Goal: Task Accomplishment & Management: Manage account settings

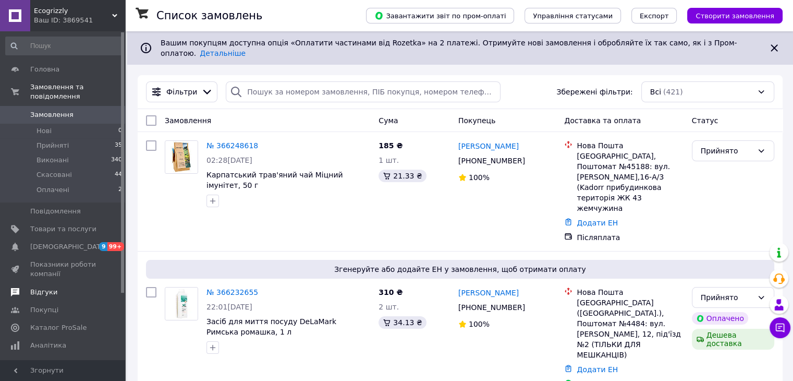
click at [55, 287] on span "Відгуки" at bounding box center [63, 291] width 66 height 9
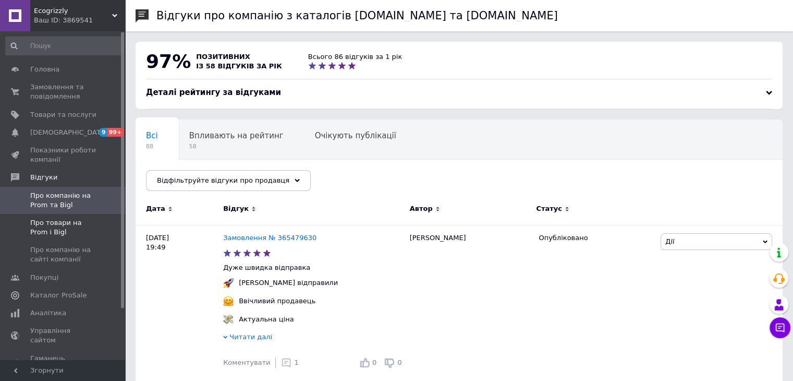
click at [69, 224] on span "Про товари на Prom і Bigl" at bounding box center [63, 227] width 66 height 19
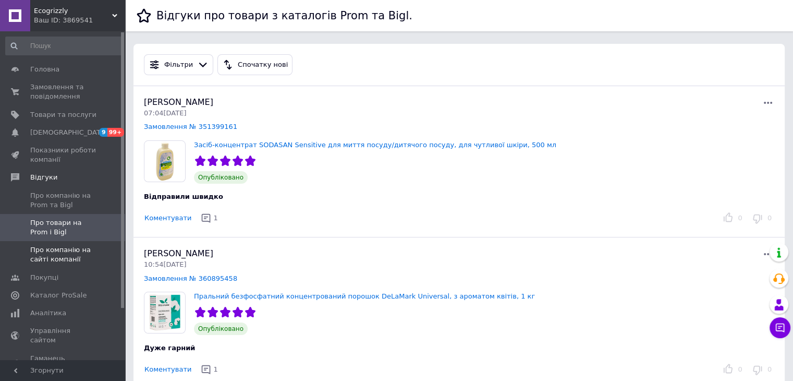
click at [69, 250] on span "Про компанію на сайті компанії" at bounding box center [63, 254] width 66 height 19
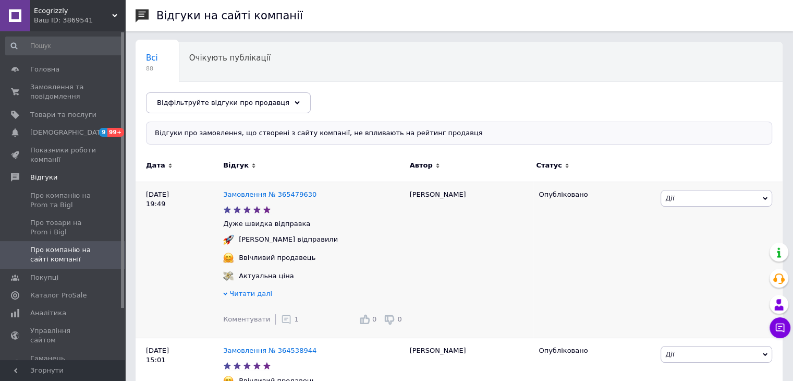
click at [281, 320] on icon at bounding box center [286, 319] width 10 height 10
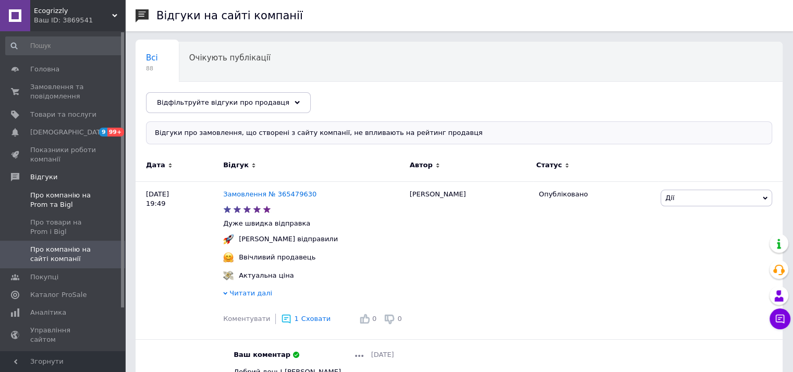
click at [69, 197] on span "Про компанію на Prom та Bigl" at bounding box center [63, 200] width 66 height 19
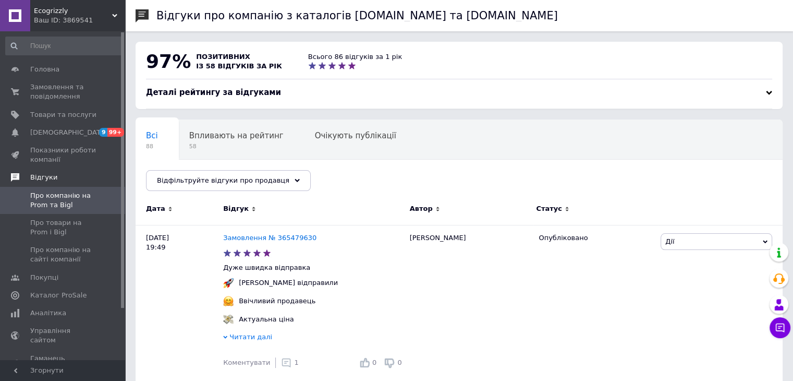
click at [38, 176] on span "Відгуки" at bounding box center [43, 177] width 27 height 9
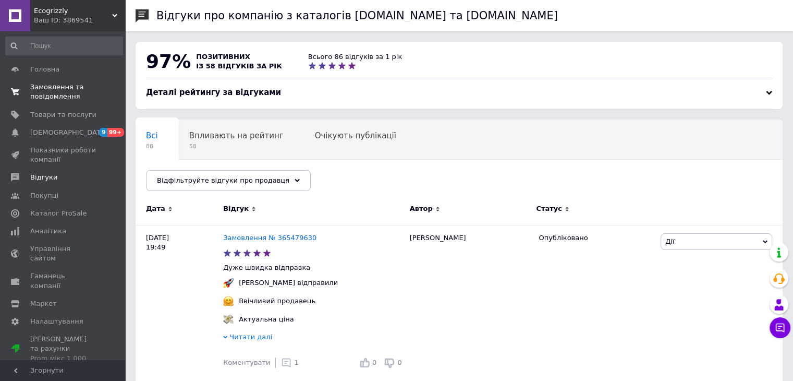
click at [46, 88] on span "Замовлення та повідомлення" at bounding box center [63, 91] width 66 height 19
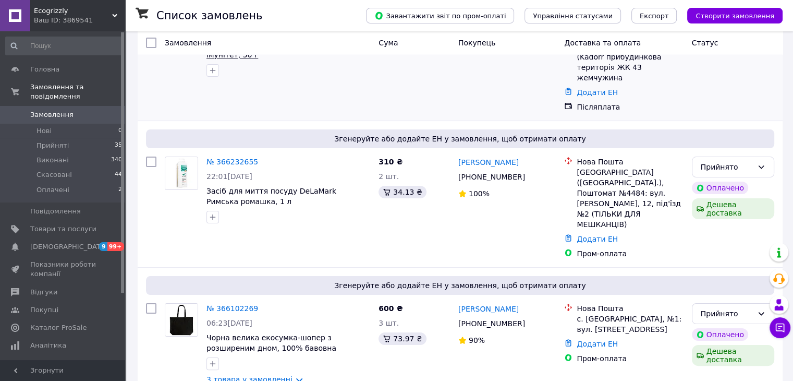
scroll to position [261, 0]
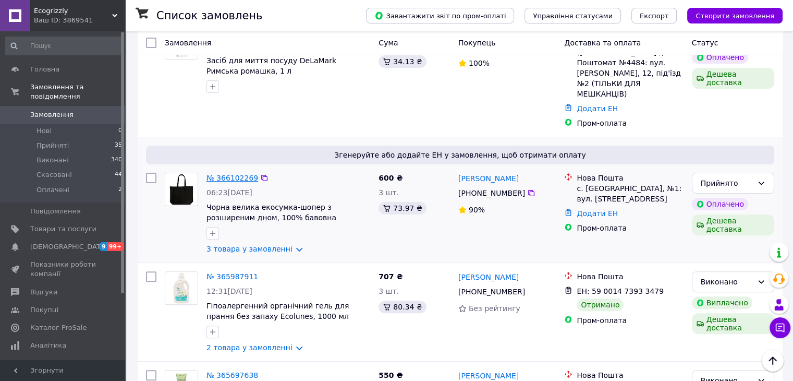
click at [230, 174] on link "№ 366102269" at bounding box center [232, 178] width 52 height 8
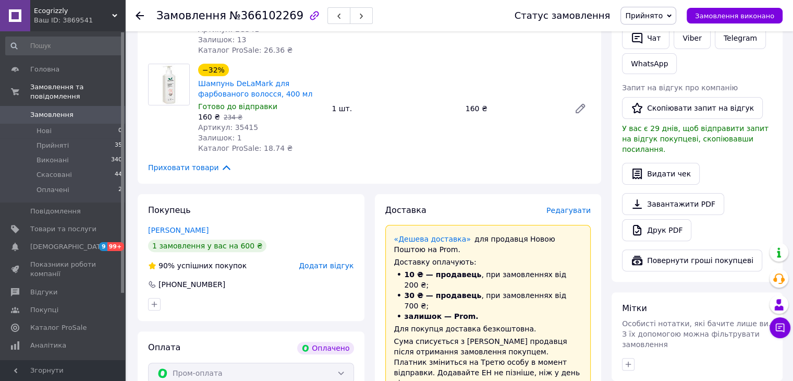
scroll to position [434, 0]
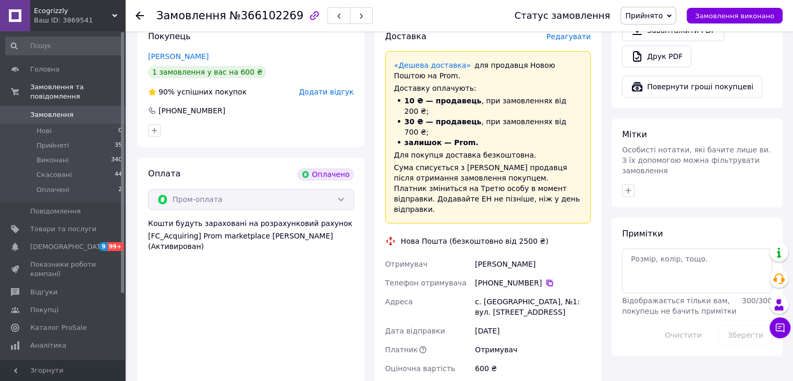
click at [545, 278] on icon at bounding box center [549, 282] width 8 height 8
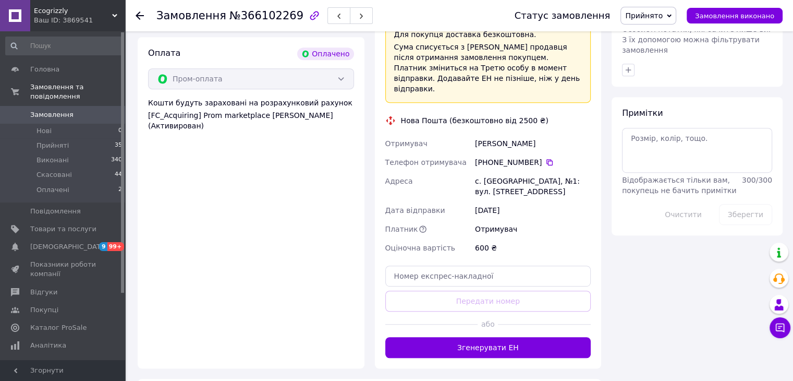
scroll to position [608, 0]
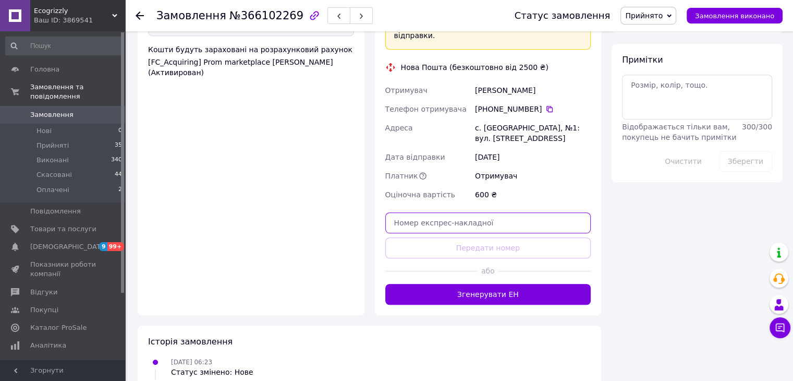
paste input "20451269245181"
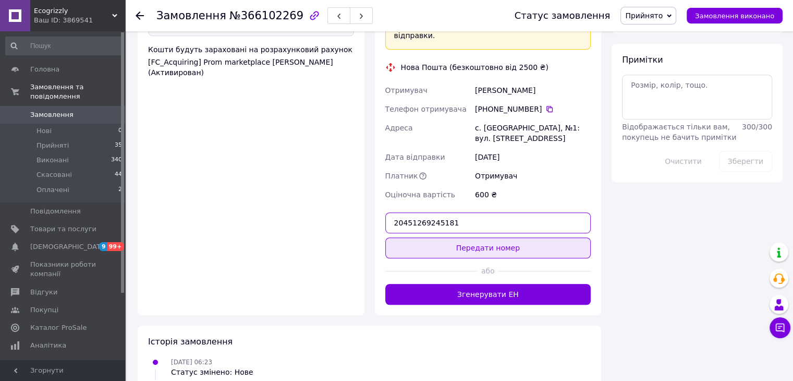
type input "20451269245181"
click at [497, 237] on button "Передати номер" at bounding box center [488, 247] width 206 height 21
